Goal: Information Seeking & Learning: Check status

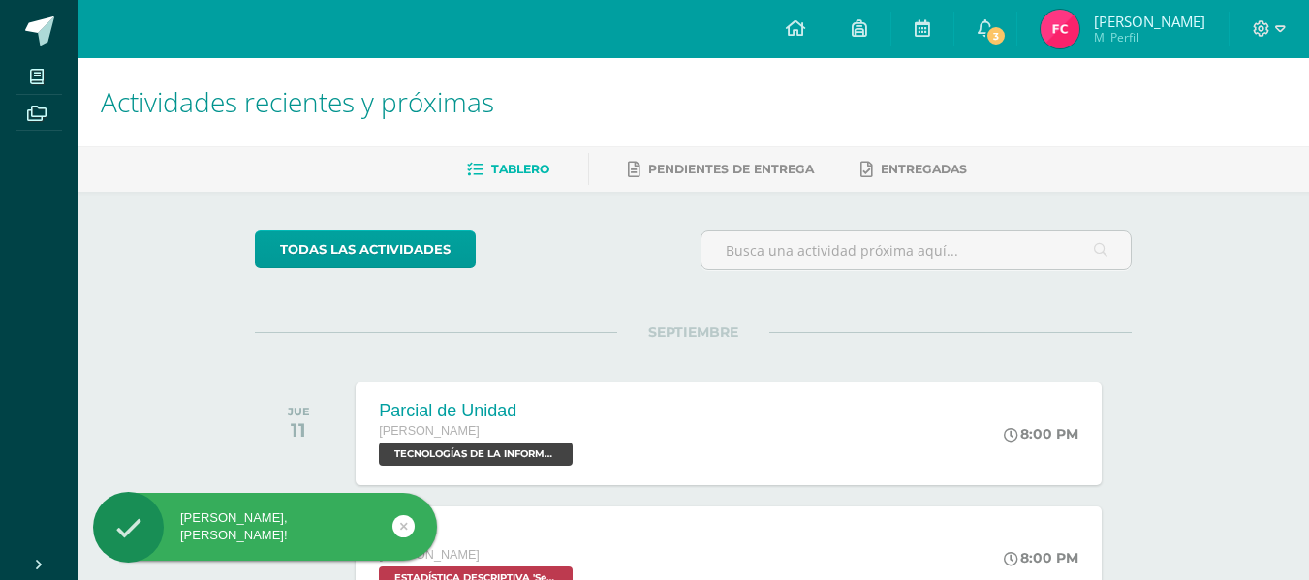
click at [1064, 23] on img at bounding box center [1060, 29] width 39 height 39
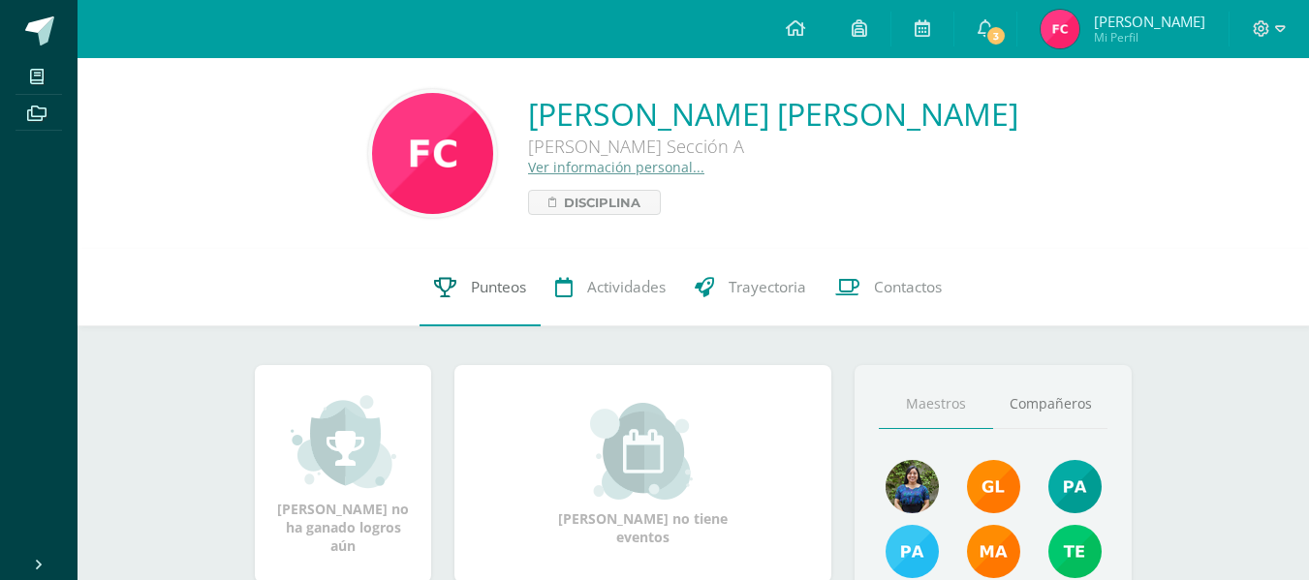
click at [472, 294] on span "Punteos" at bounding box center [498, 287] width 55 height 20
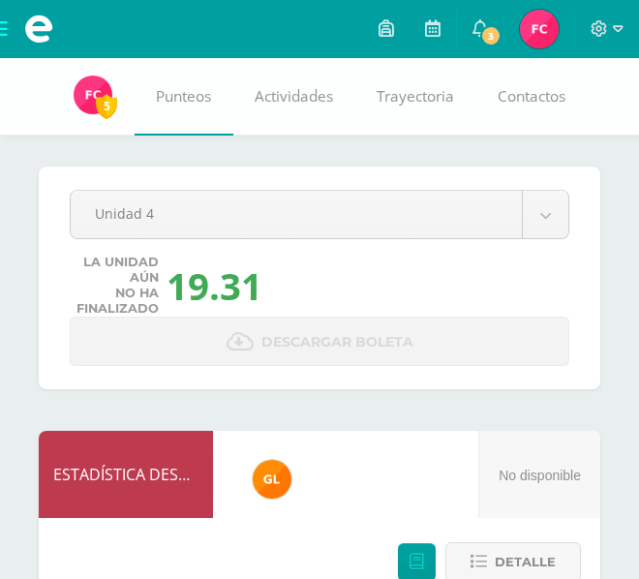
drag, startPoint x: 1, startPoint y: 78, endPoint x: 123, endPoint y: 64, distance: 122.8
click at [123, 64] on div "5 Flory Chumil flory.c21 Punteos Actividades Trayectoria Contactos" at bounding box center [319, 97] width 639 height 78
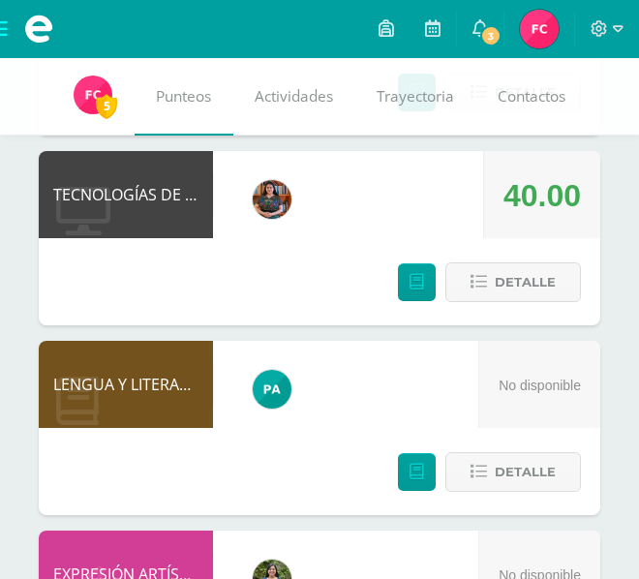
scroll to position [1584, 0]
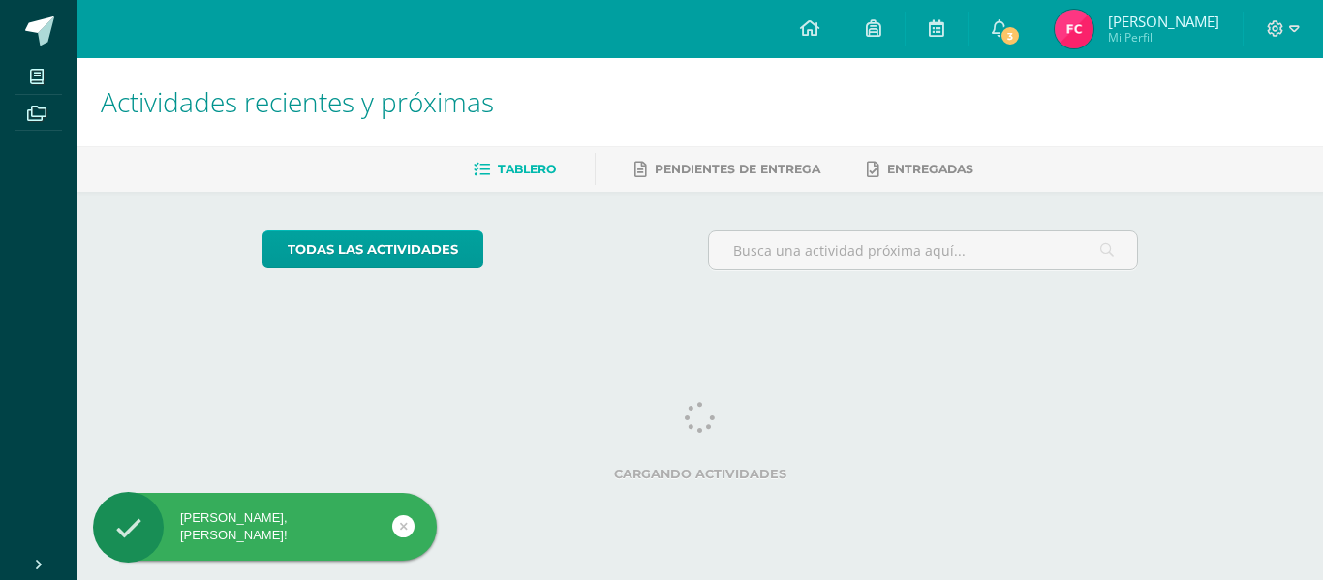
click at [1058, 22] on img at bounding box center [1074, 29] width 39 height 39
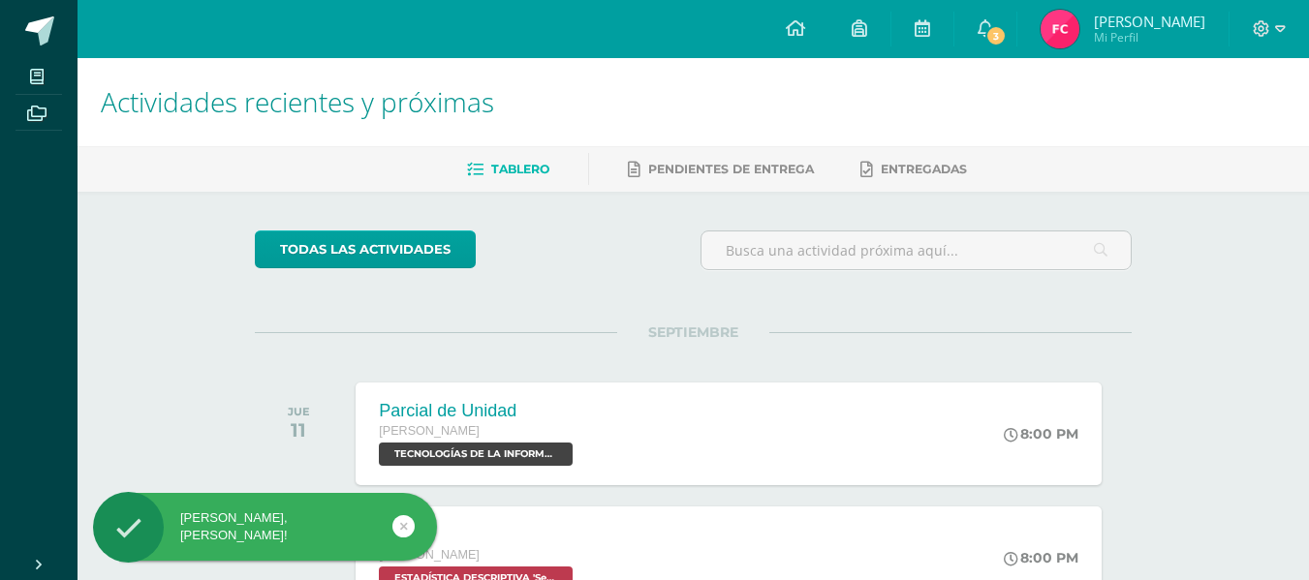
click at [1058, 22] on img at bounding box center [1060, 29] width 39 height 39
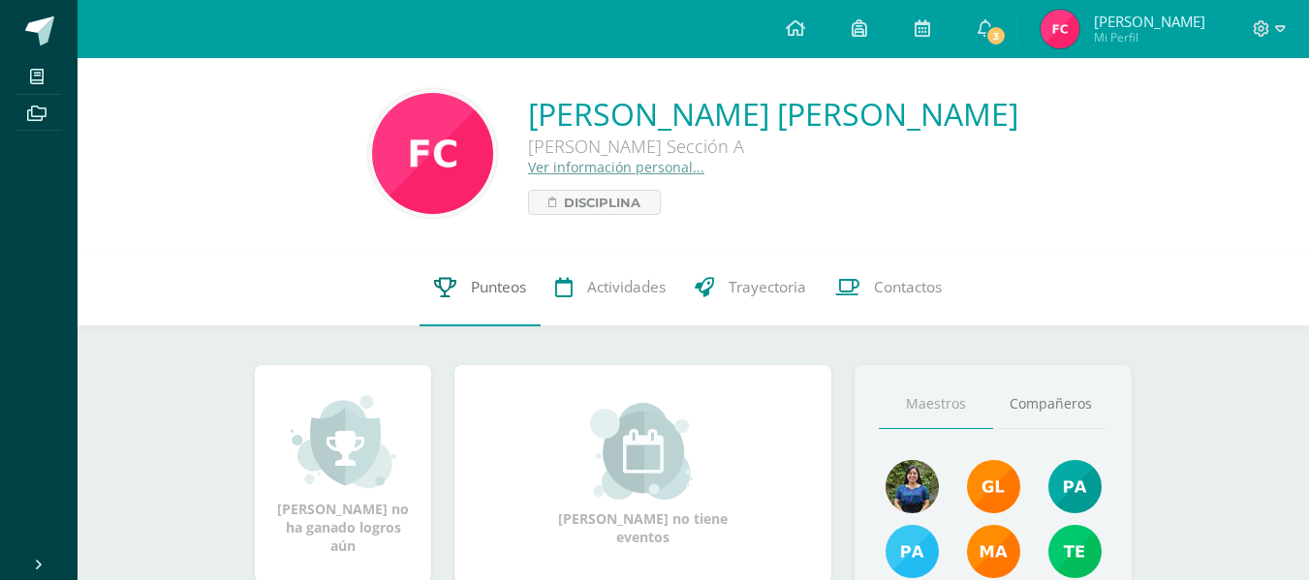
click at [490, 305] on link "Punteos" at bounding box center [480, 288] width 121 height 78
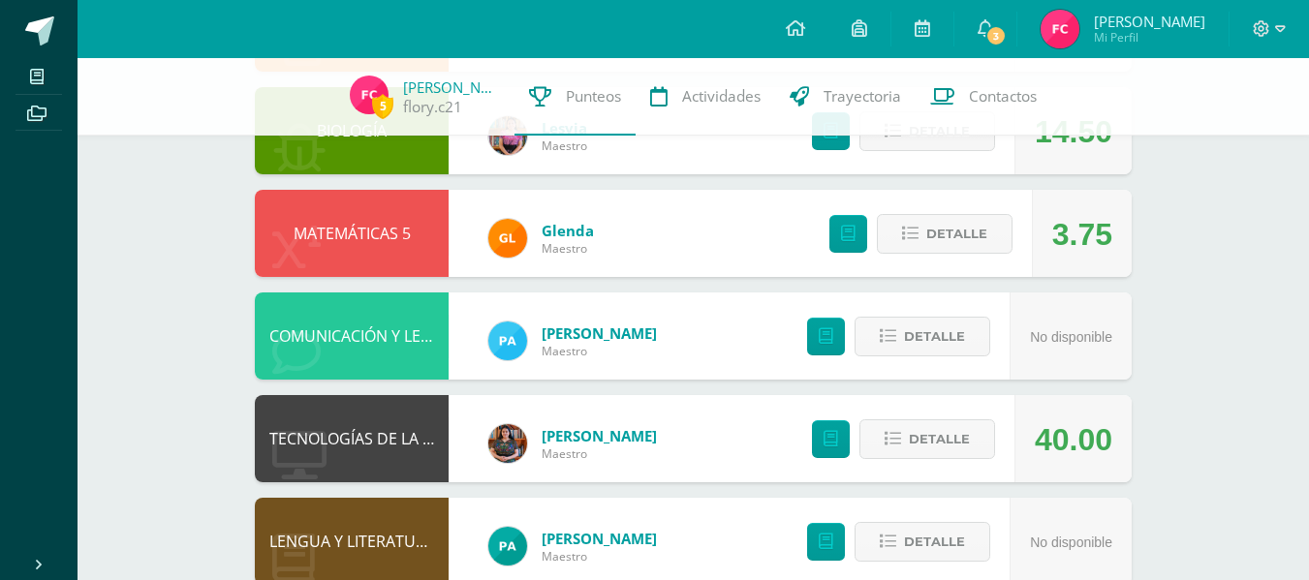
scroll to position [672, 0]
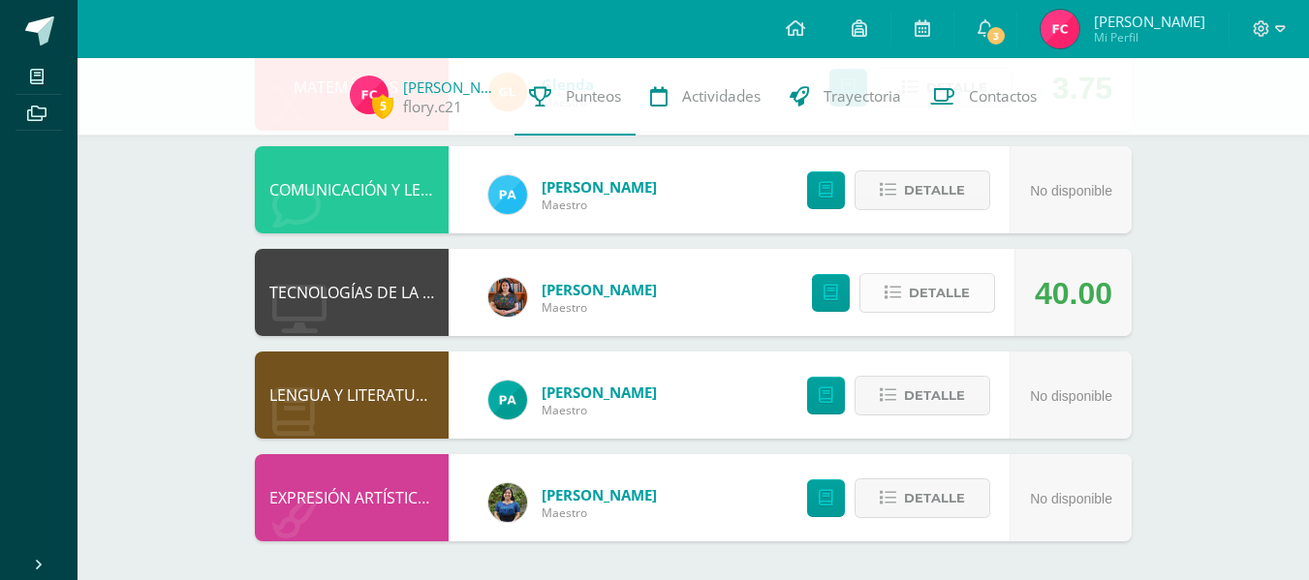
click at [888, 294] on icon at bounding box center [893, 293] width 16 height 16
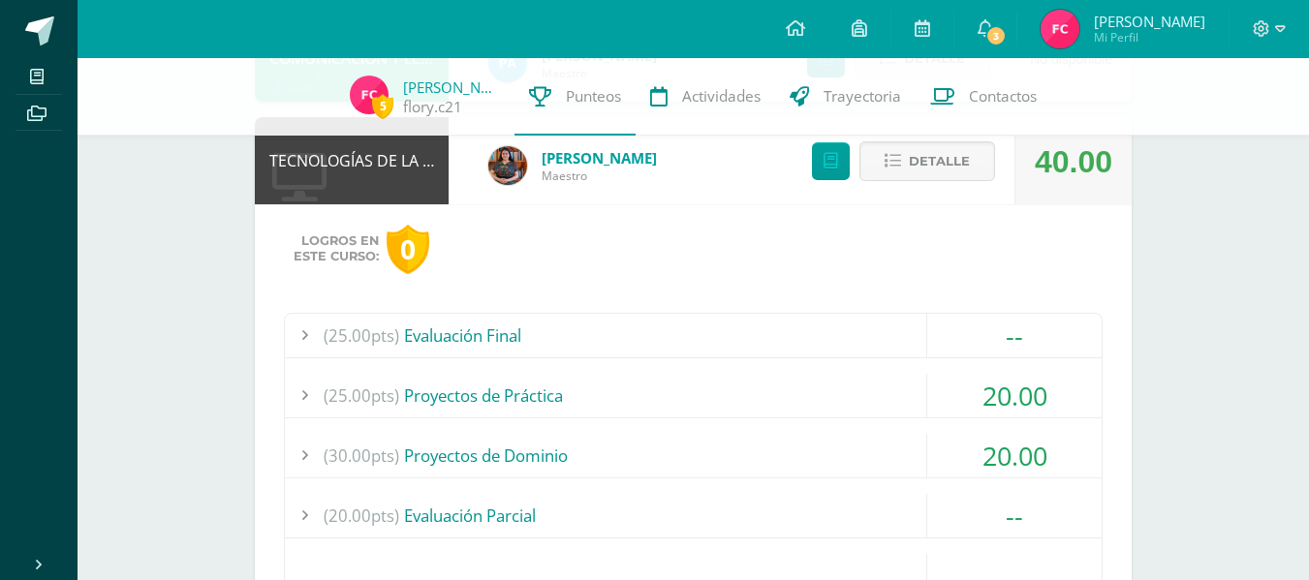
scroll to position [772, 0]
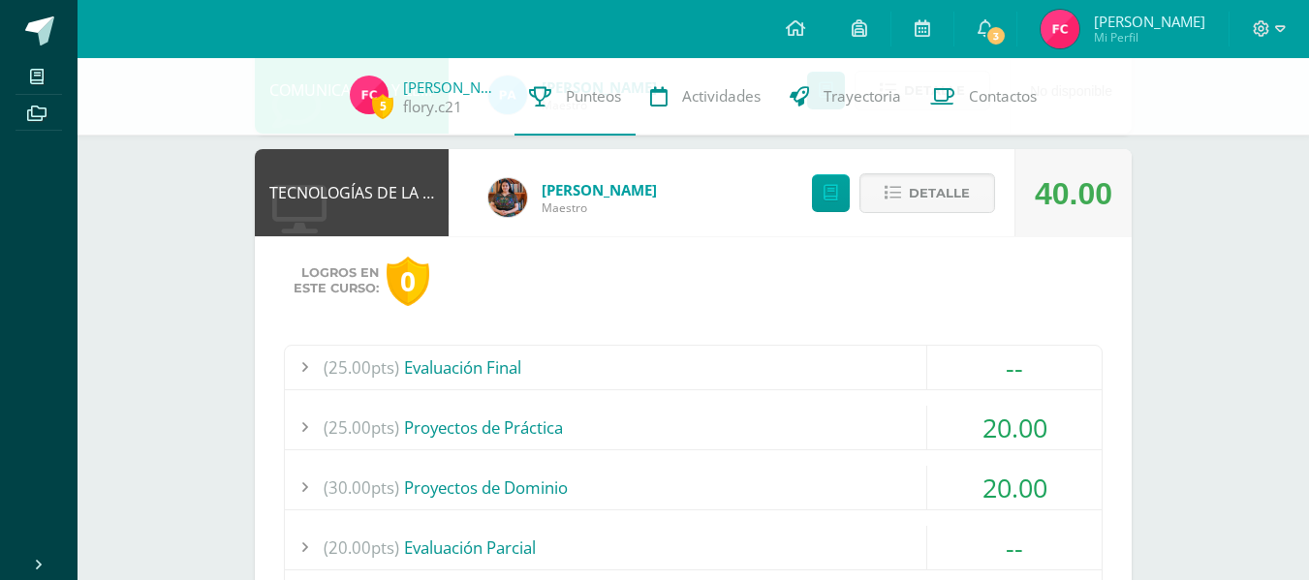
click at [596, 439] on div "(25.00pts) Proyectos de Práctica" at bounding box center [693, 428] width 817 height 44
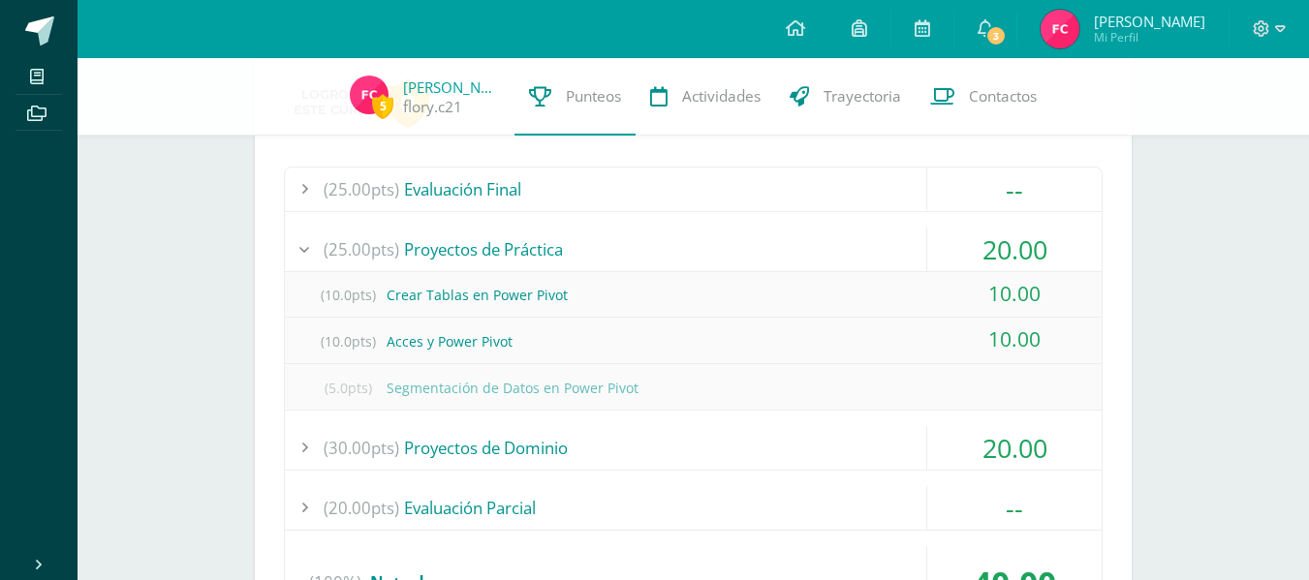
scroll to position [952, 0]
click at [483, 452] on div "(30.00pts) Proyectos de Dominio" at bounding box center [693, 446] width 817 height 44
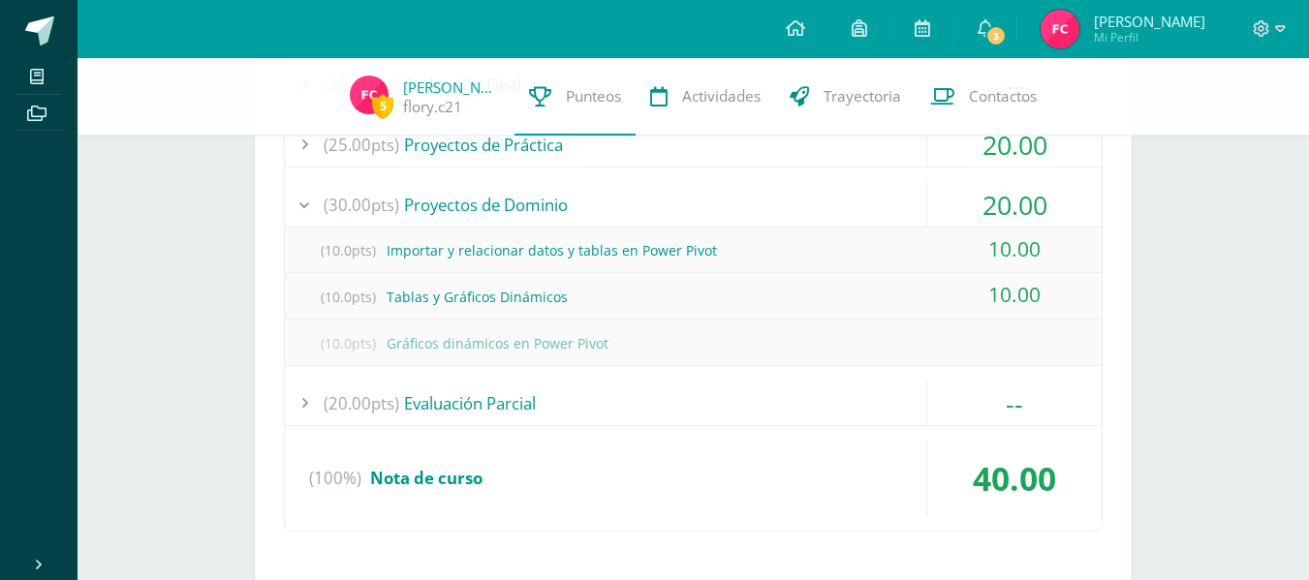
scroll to position [1056, 0]
click at [630, 389] on div "(20.00pts) Evaluación Parcial" at bounding box center [693, 403] width 817 height 44
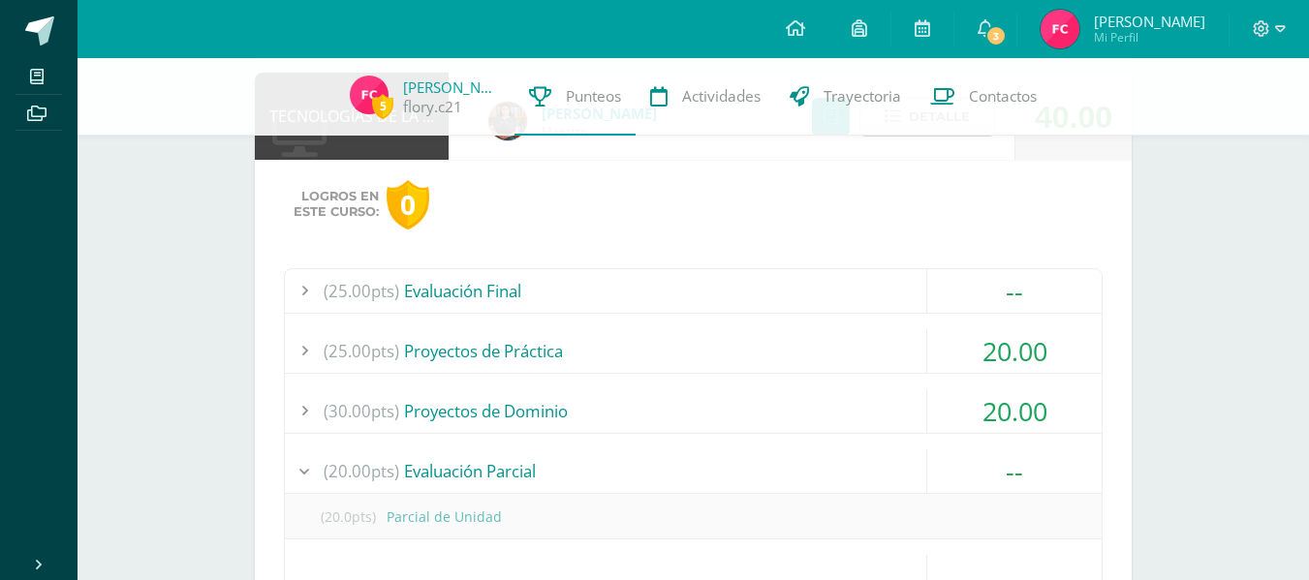
scroll to position [1212, 0]
